Goal: Task Accomplishment & Management: Manage account settings

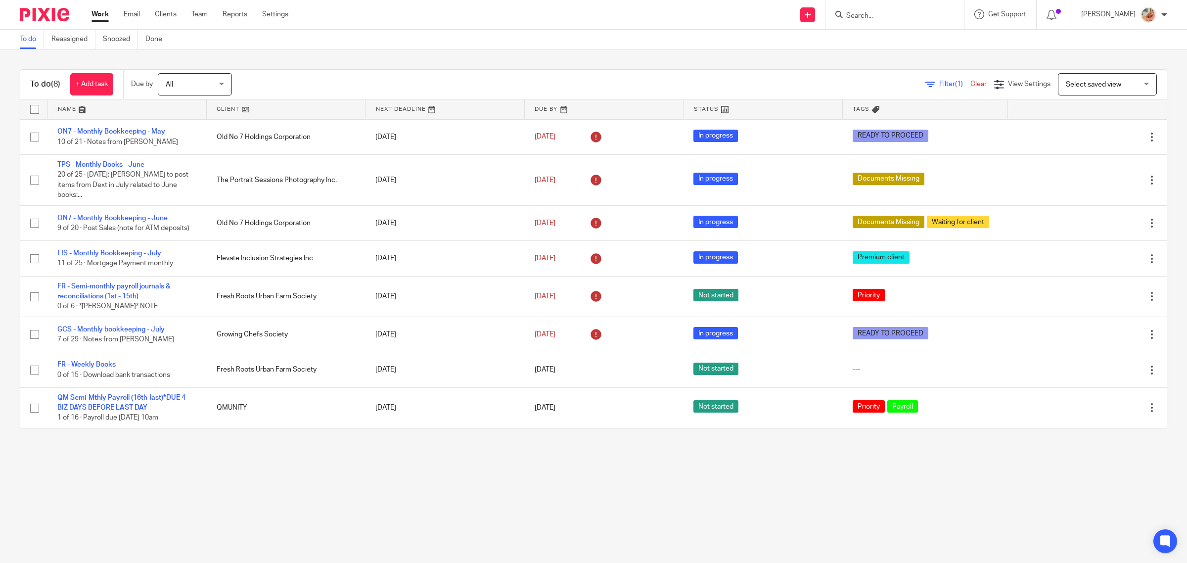
click at [846, 9] on div at bounding box center [892, 14] width 115 height 12
click at [862, 12] on input "Search" at bounding box center [889, 16] width 89 height 9
type input "t"
type input "e"
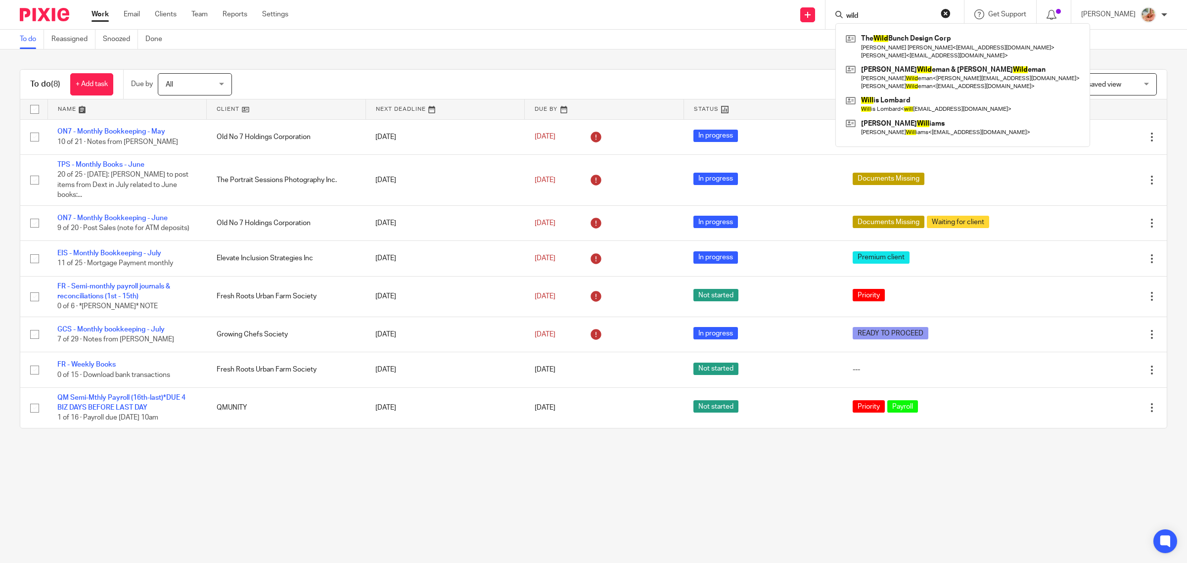
type input "wild"
click button "submit" at bounding box center [0, 0] width 0 height 0
click at [907, 42] on link at bounding box center [962, 46] width 239 height 31
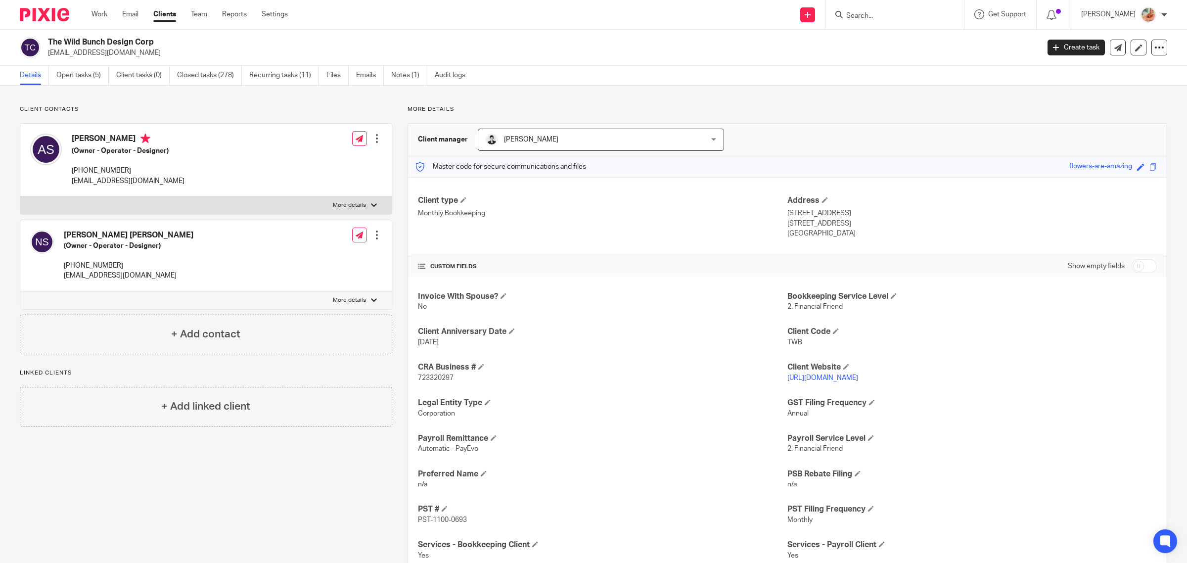
click at [864, 6] on div at bounding box center [894, 14] width 138 height 29
click at [96, 13] on link "Work" at bounding box center [100, 14] width 16 height 10
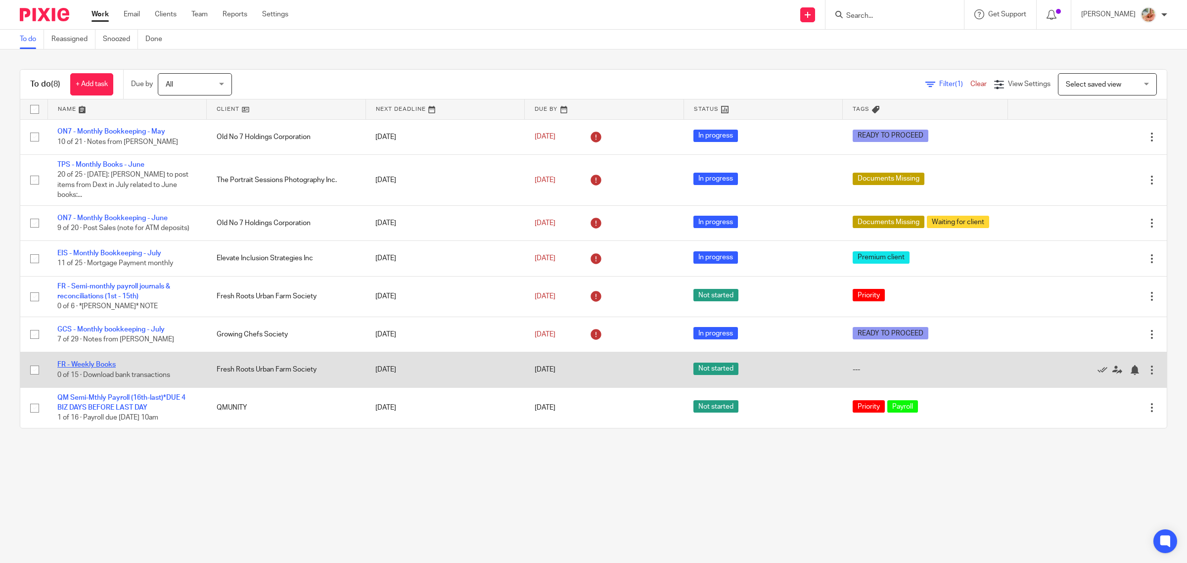
click at [102, 361] on link "FR - Weekly Books" at bounding box center [86, 364] width 58 height 7
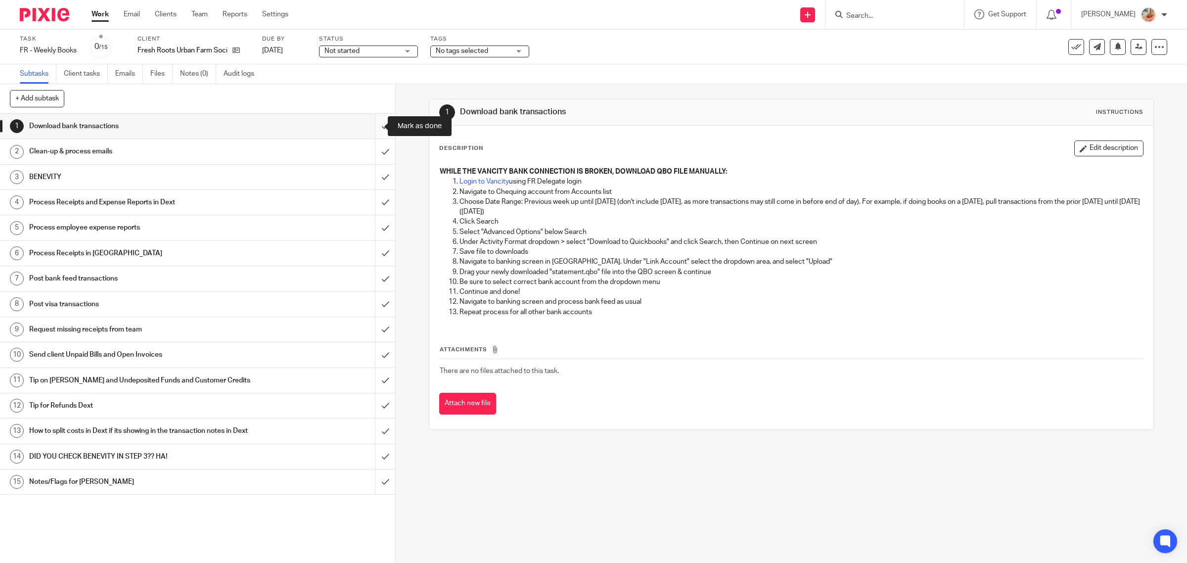
click at [366, 120] on input "submit" at bounding box center [197, 126] width 395 height 25
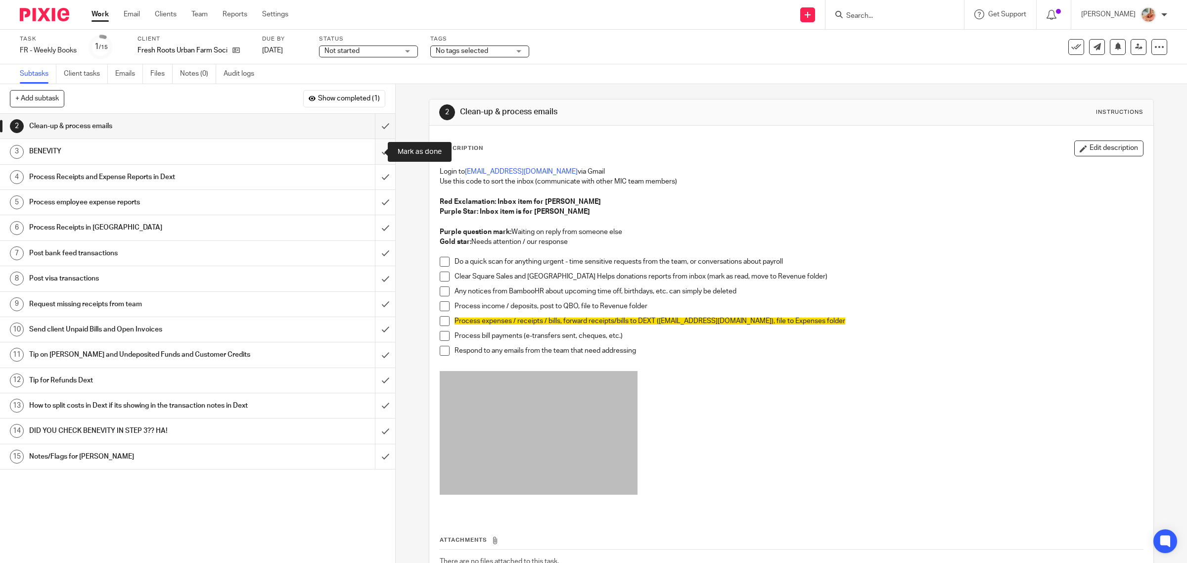
click at [376, 149] on input "submit" at bounding box center [197, 151] width 395 height 25
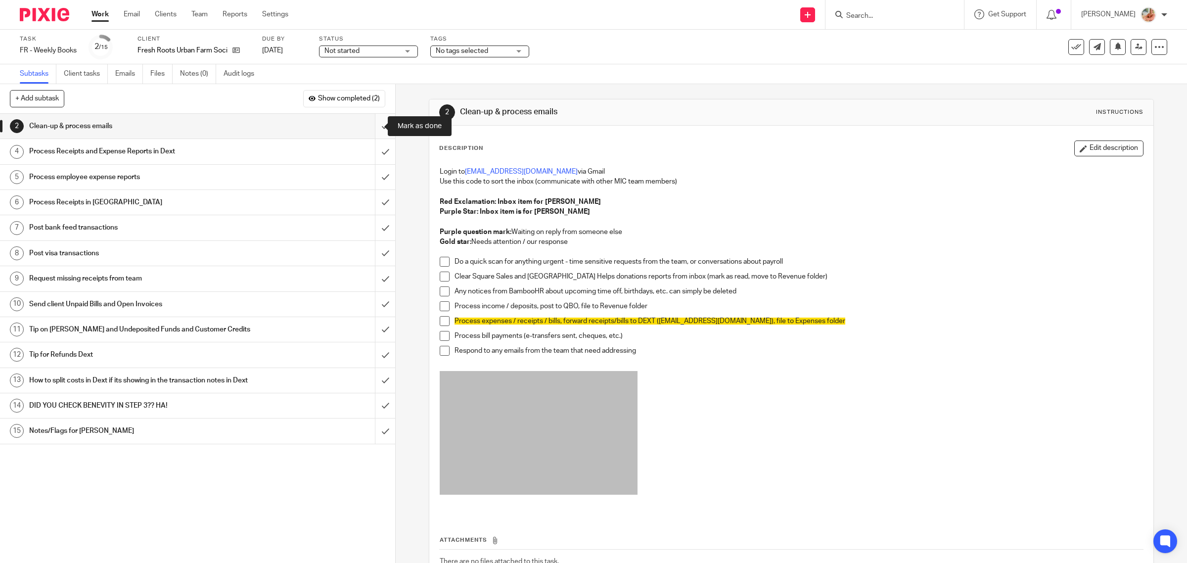
click at [369, 121] on input "submit" at bounding box center [197, 126] width 395 height 25
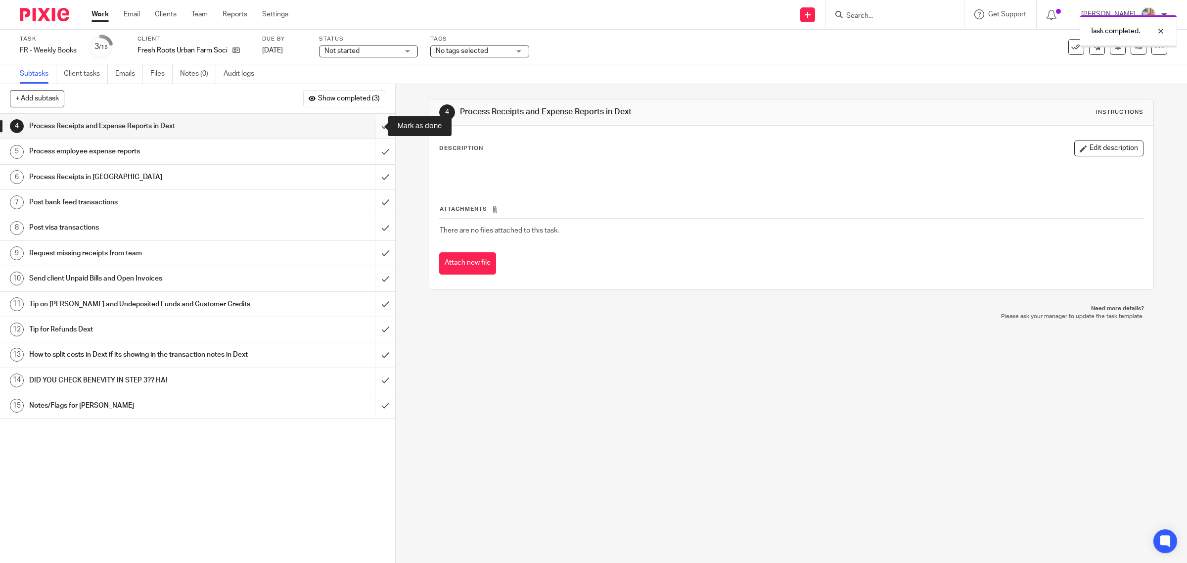
click at [367, 127] on input "submit" at bounding box center [197, 126] width 395 height 25
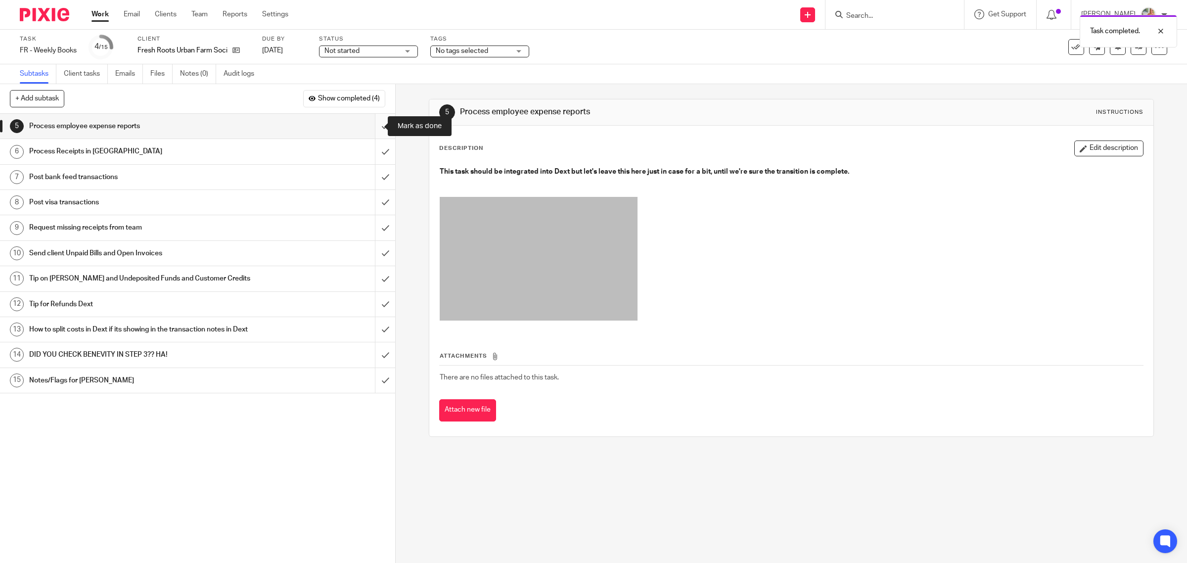
click at [365, 125] on input "submit" at bounding box center [197, 126] width 395 height 25
click at [366, 150] on input "submit" at bounding box center [197, 151] width 395 height 25
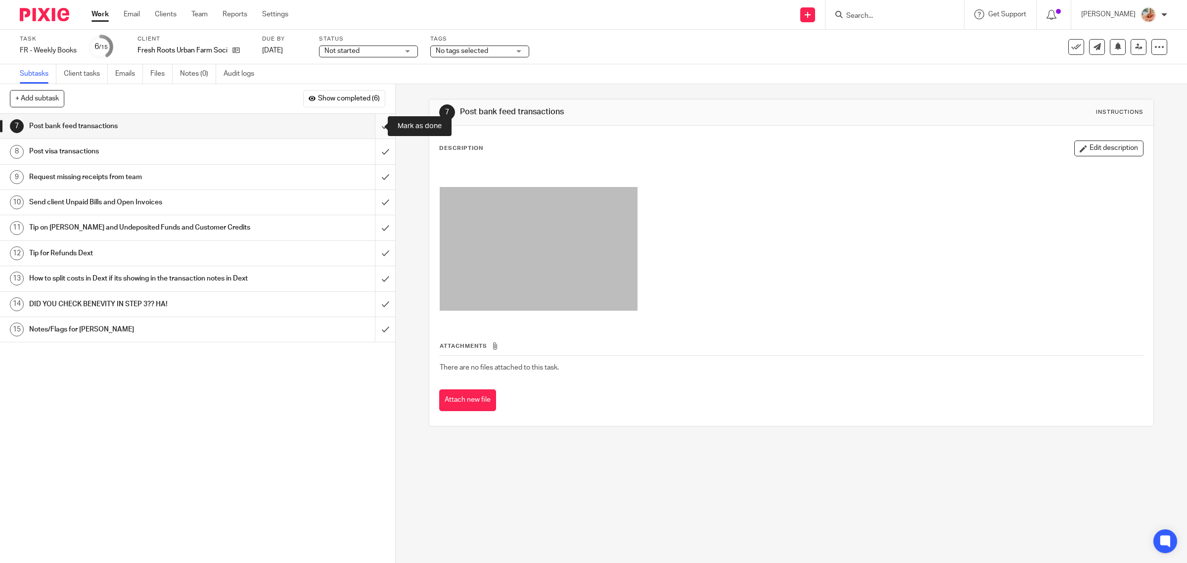
click at [368, 125] on input "submit" at bounding box center [197, 126] width 395 height 25
click at [373, 150] on input "submit" at bounding box center [197, 151] width 395 height 25
click at [373, 171] on input "submit" at bounding box center [197, 177] width 395 height 25
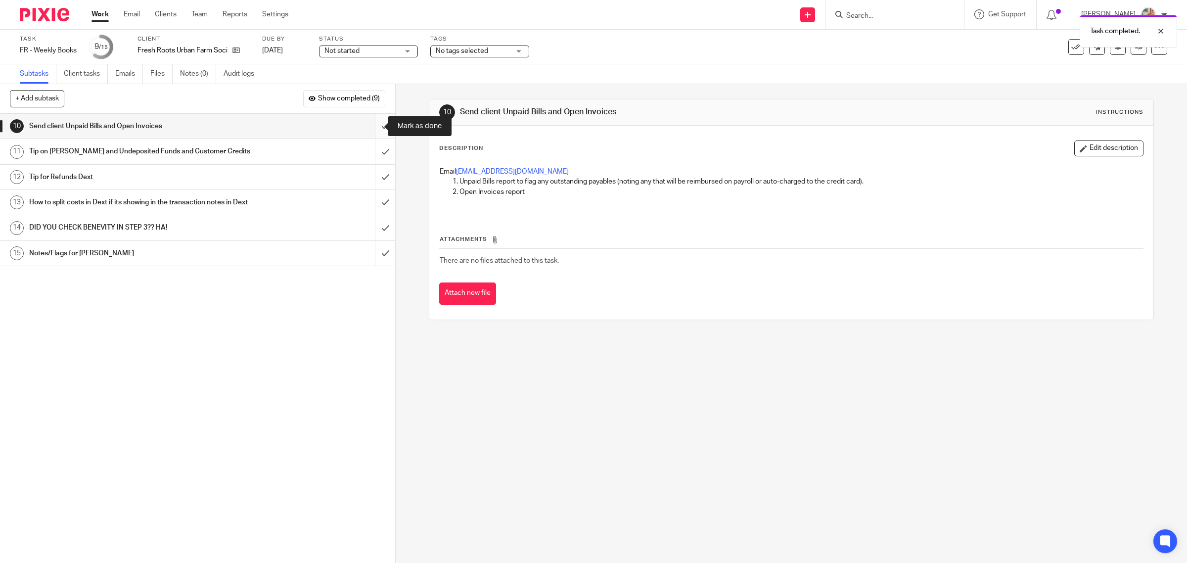
click at [371, 134] on input "submit" at bounding box center [197, 126] width 395 height 25
click at [371, 156] on input "submit" at bounding box center [197, 151] width 395 height 25
click at [372, 177] on input "submit" at bounding box center [197, 177] width 395 height 25
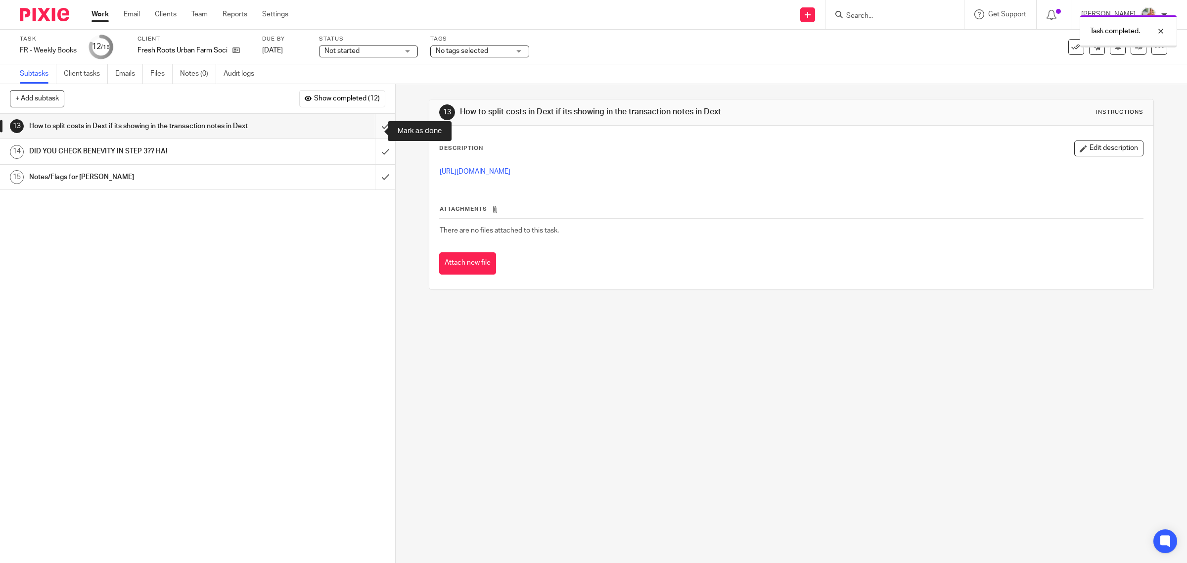
click at [376, 134] on input "submit" at bounding box center [197, 126] width 395 height 25
click at [373, 161] on input "submit" at bounding box center [197, 151] width 395 height 25
click at [373, 188] on input "submit" at bounding box center [197, 177] width 395 height 25
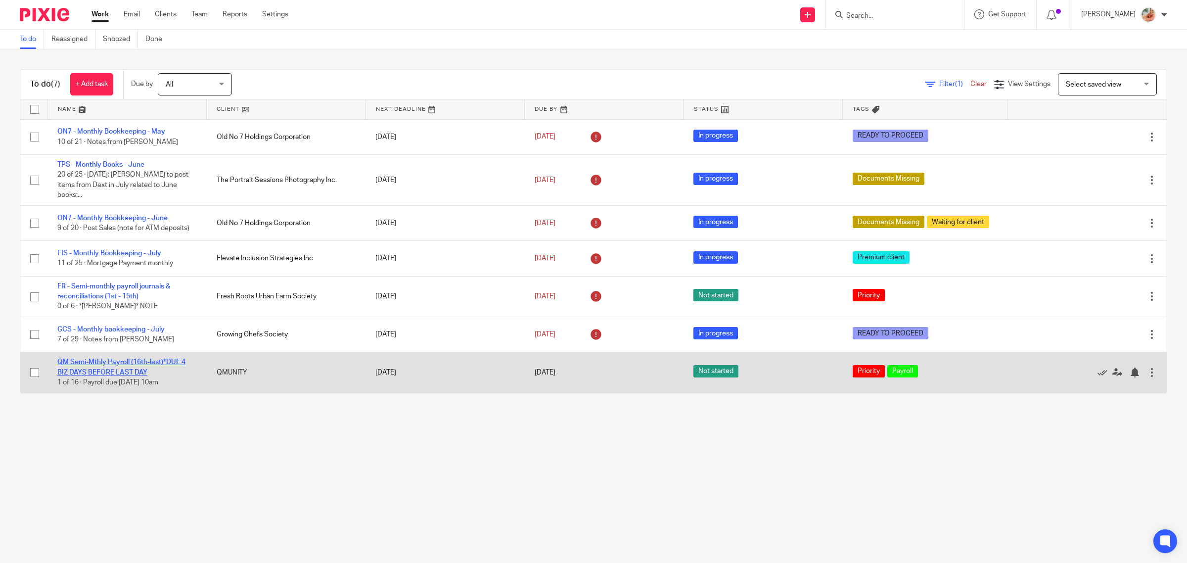
click at [94, 359] on link "QM Semi-Mthly Payroll (16th-last)*DUE 4 BIZ DAYS BEFORE LAST DAY" at bounding box center [121, 367] width 128 height 17
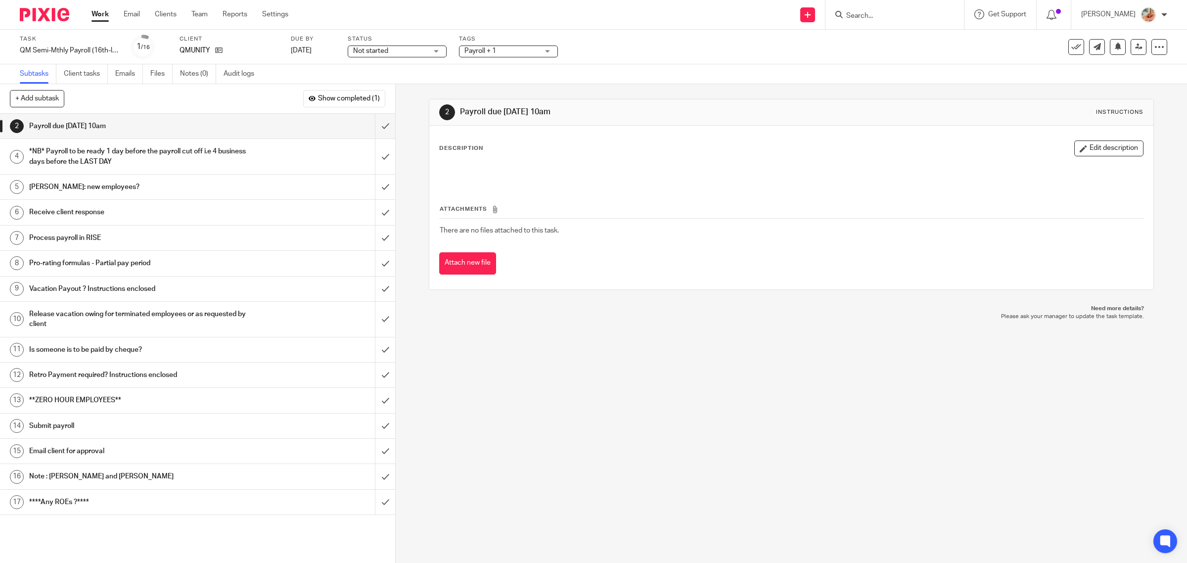
click at [374, 51] on span "Not started" at bounding box center [370, 50] width 35 height 7
click at [383, 86] on span "In progress" at bounding box center [372, 87] width 35 height 7
click at [504, 42] on label "Tags" at bounding box center [508, 39] width 99 height 8
click at [501, 50] on span "Payroll + 1" at bounding box center [501, 51] width 74 height 10
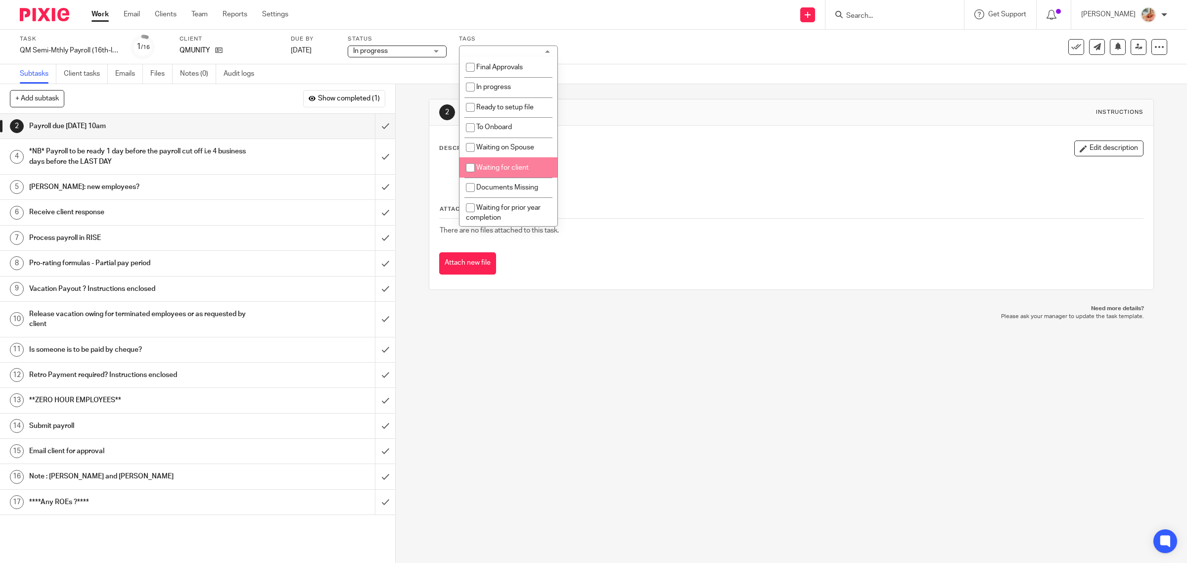
click at [491, 161] on li "Waiting for client" at bounding box center [508, 167] width 98 height 20
checkbox input "true"
click at [645, 177] on p at bounding box center [792, 172] width 704 height 10
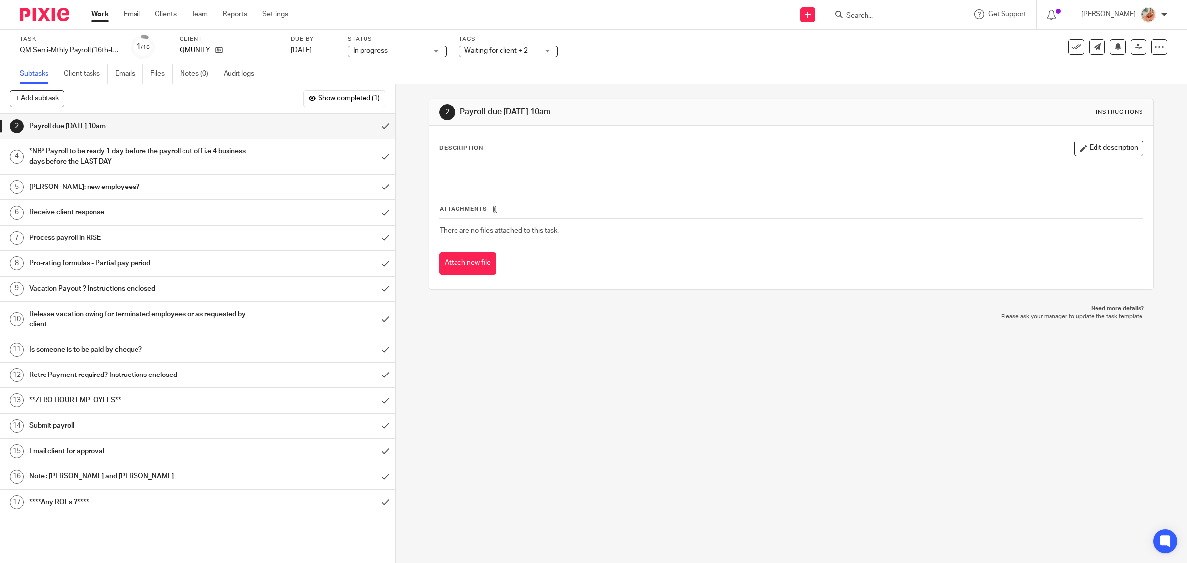
click at [109, 13] on ul "Work Email Clients Team Reports Settings" at bounding box center [198, 14] width 212 height 10
click at [100, 13] on link "Work" at bounding box center [100, 14] width 17 height 10
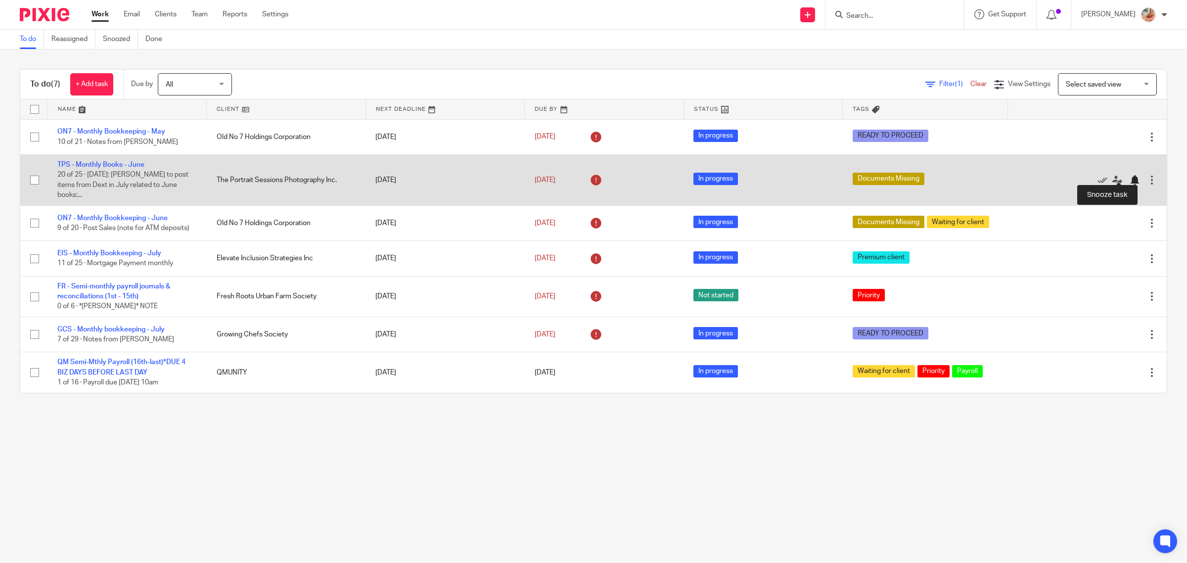
click at [1130, 175] on div at bounding box center [1135, 180] width 10 height 10
click at [115, 163] on link "TPS - Monthly Books - June" at bounding box center [100, 164] width 87 height 7
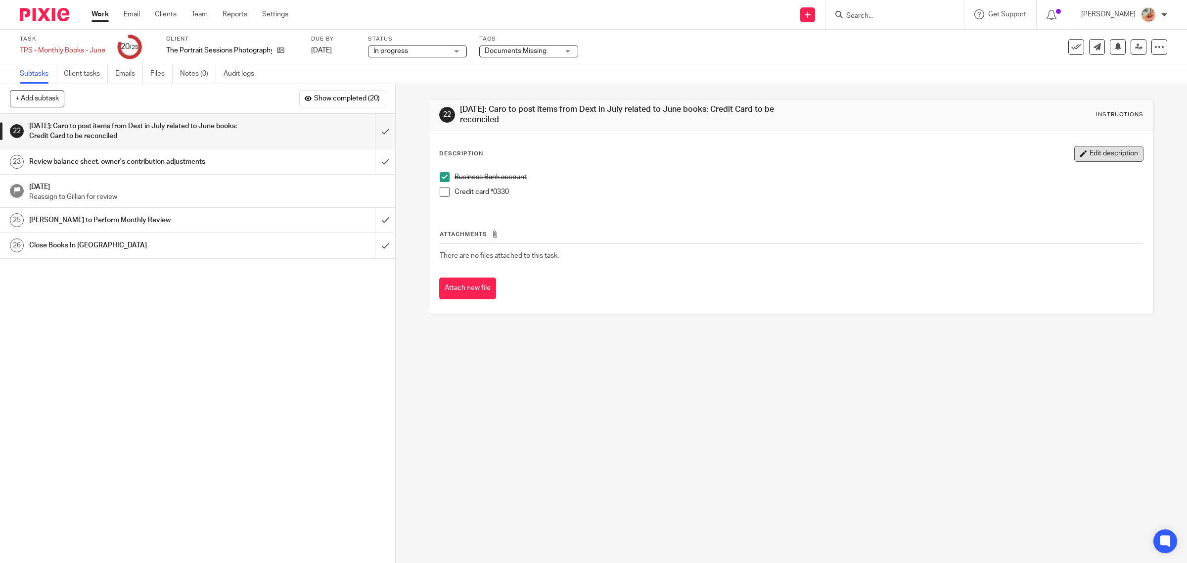
click at [1082, 159] on button "Edit description" at bounding box center [1108, 154] width 69 height 16
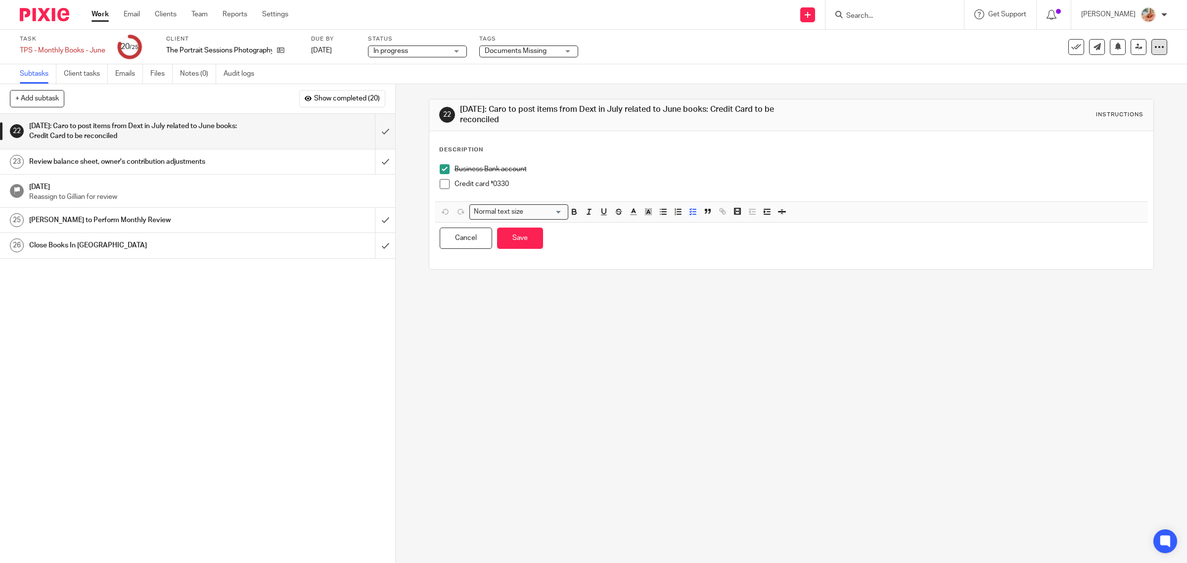
click at [1154, 50] on icon at bounding box center [1159, 47] width 10 height 10
click at [1114, 88] on link "Advanced task editor" at bounding box center [1119, 86] width 65 height 7
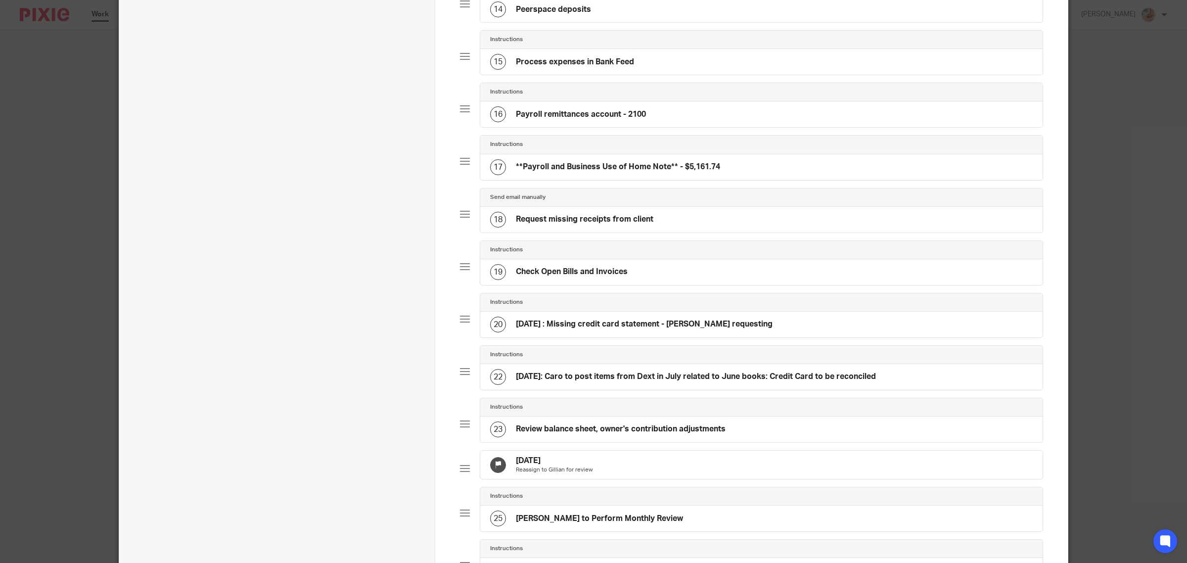
scroll to position [866, 0]
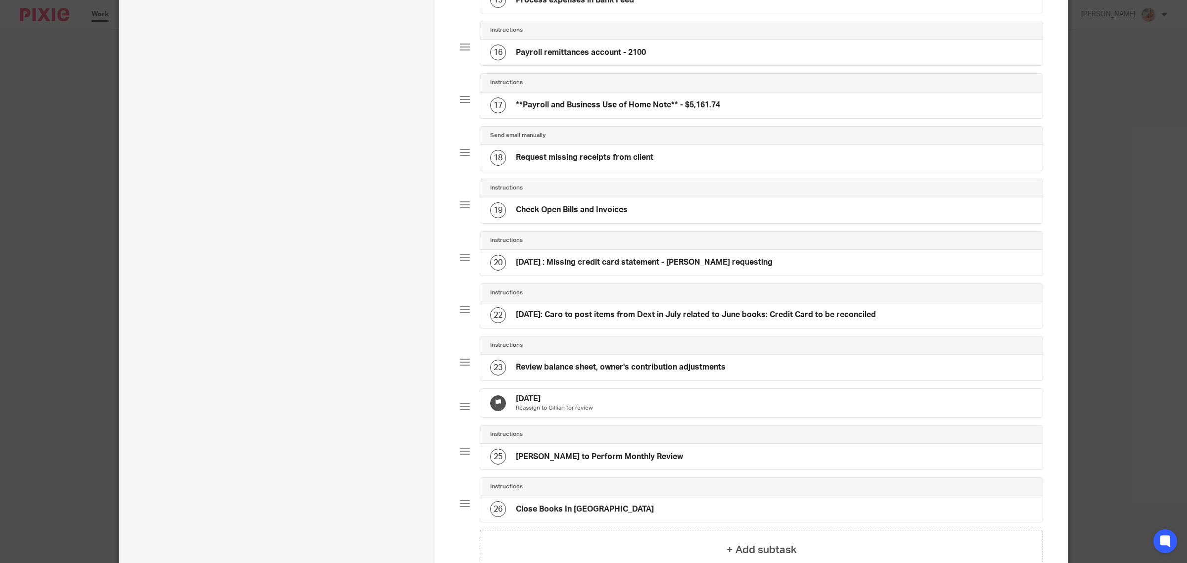
drag, startPoint x: 690, startPoint y: 329, endPoint x: 696, endPoint y: 268, distance: 61.6
click at [690, 320] on h4 "Aug 19th: Caro to post items from Dext in July related to June books: Credit Ca…" at bounding box center [696, 315] width 360 height 10
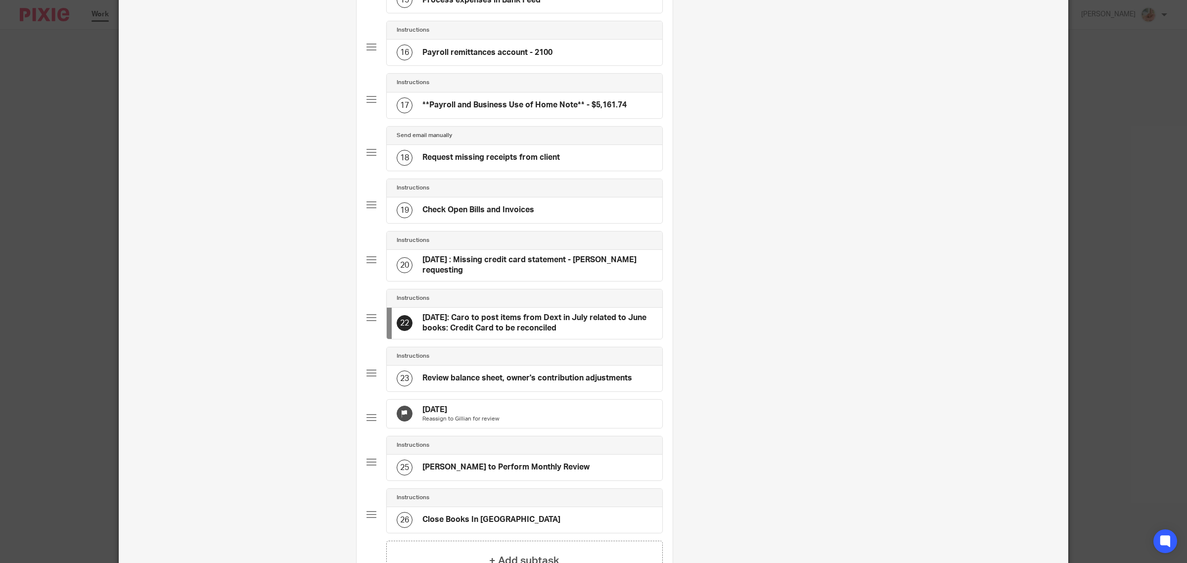
scroll to position [0, 0]
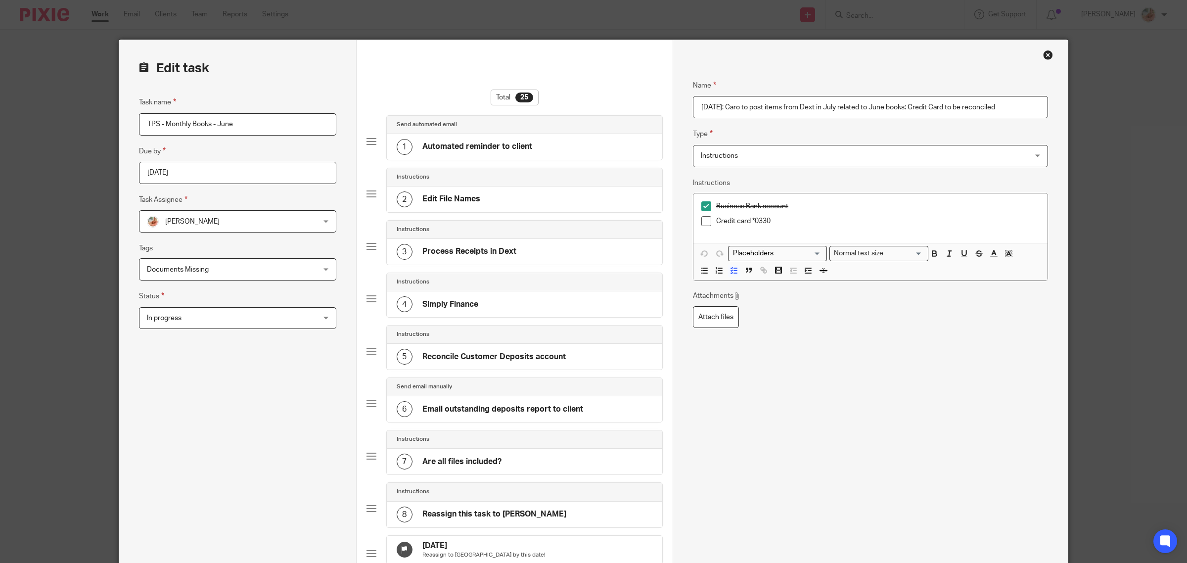
drag, startPoint x: 746, startPoint y: 106, endPoint x: 1011, endPoint y: 111, distance: 265.6
click at [1011, 111] on input "Aug 19th: Caro to post items from Dext in July related to June books: Credit Ca…" at bounding box center [870, 107] width 355 height 22
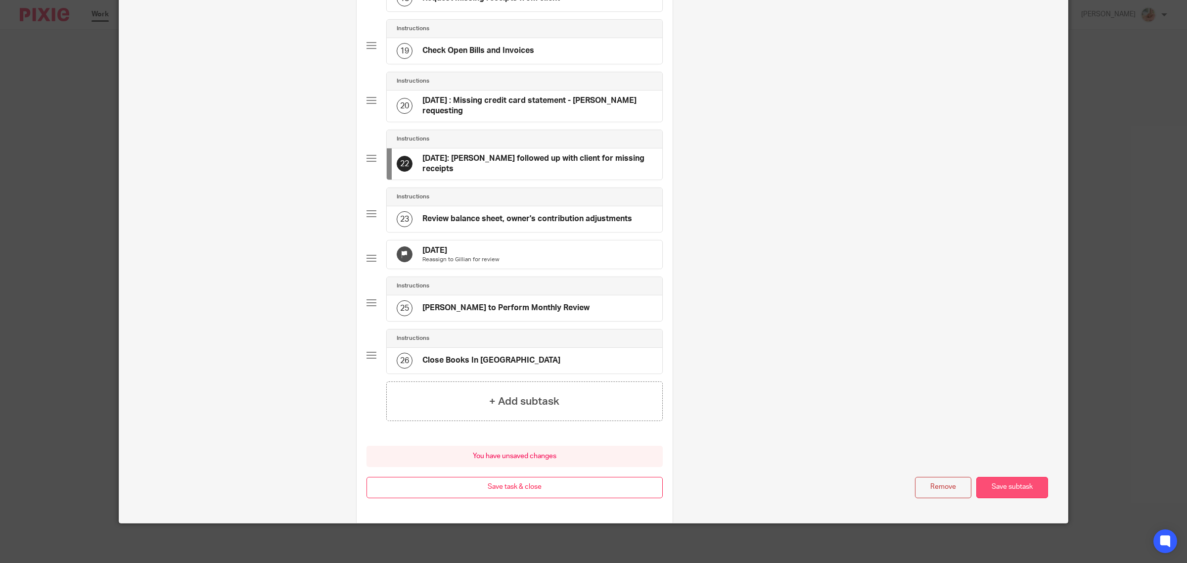
type input "[DATE]: [PERSON_NAME] followed up with client for missing receipts"
click at [995, 490] on button "Save subtask" at bounding box center [1012, 487] width 72 height 21
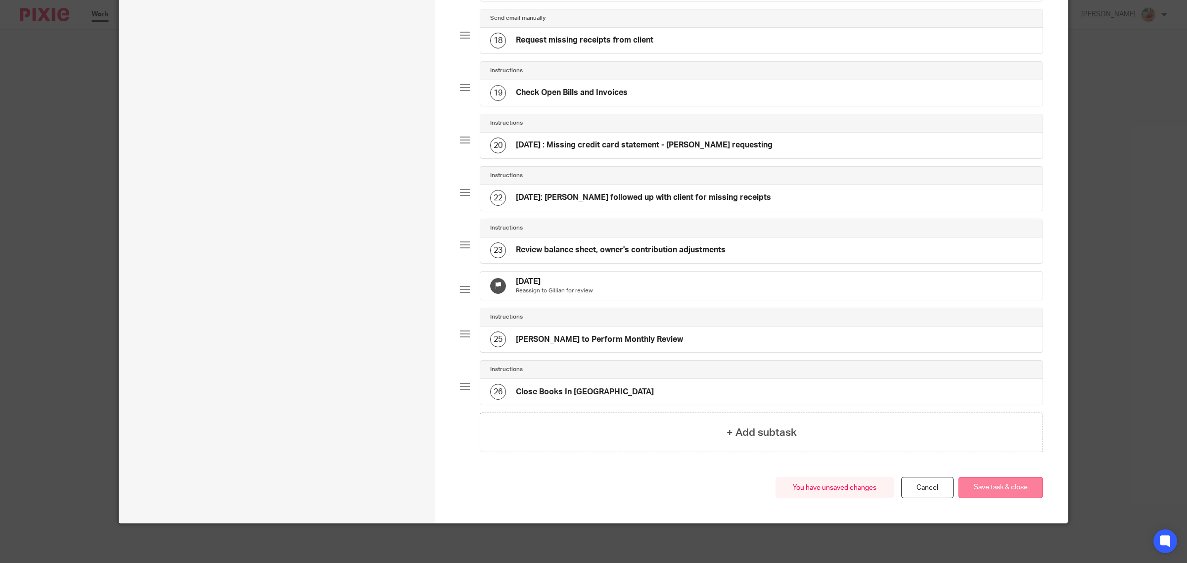
scroll to position [1007, 0]
click at [998, 490] on button "Save task & close" at bounding box center [1001, 487] width 85 height 21
